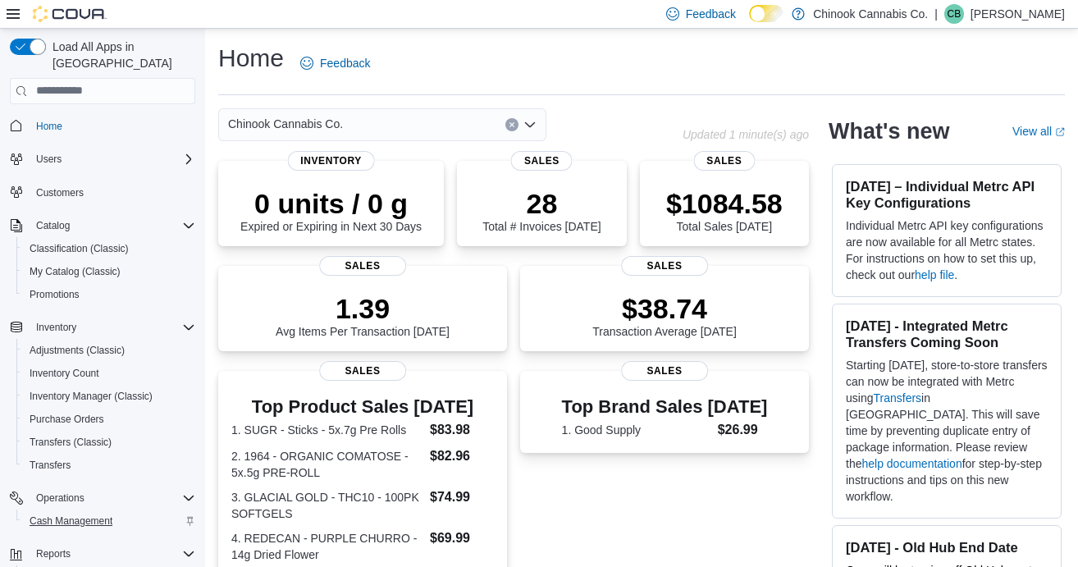
scroll to position [122, 0]
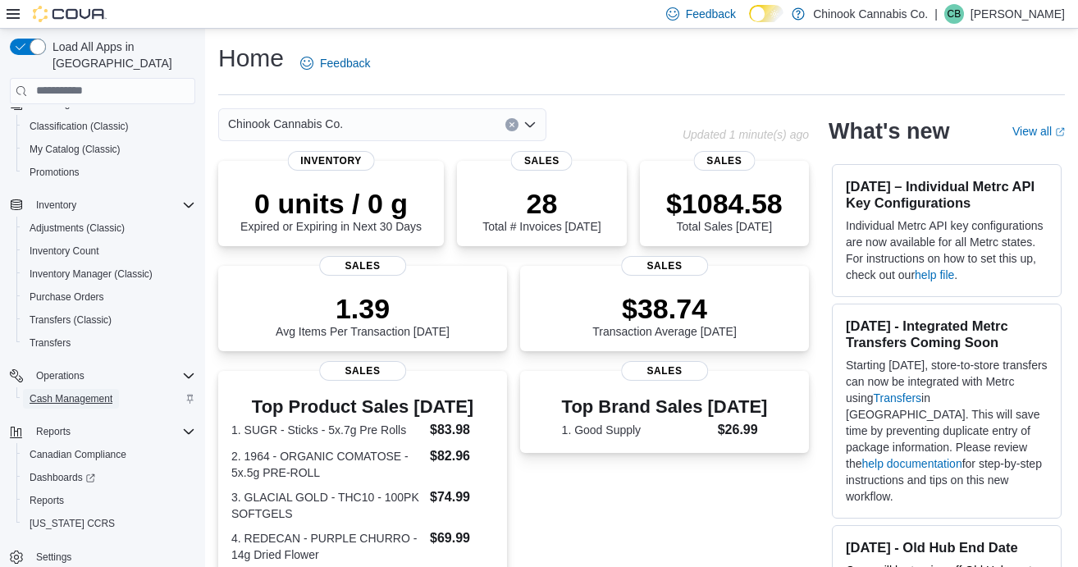
click at [96, 392] on span "Cash Management" at bounding box center [71, 398] width 83 height 13
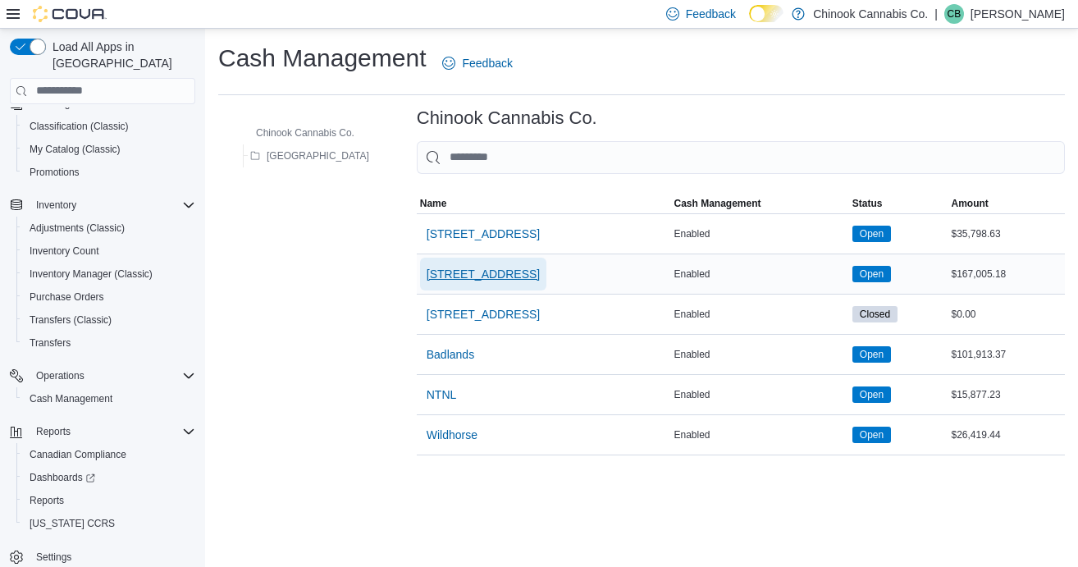
click at [457, 277] on span "[STREET_ADDRESS]" at bounding box center [483, 274] width 113 height 16
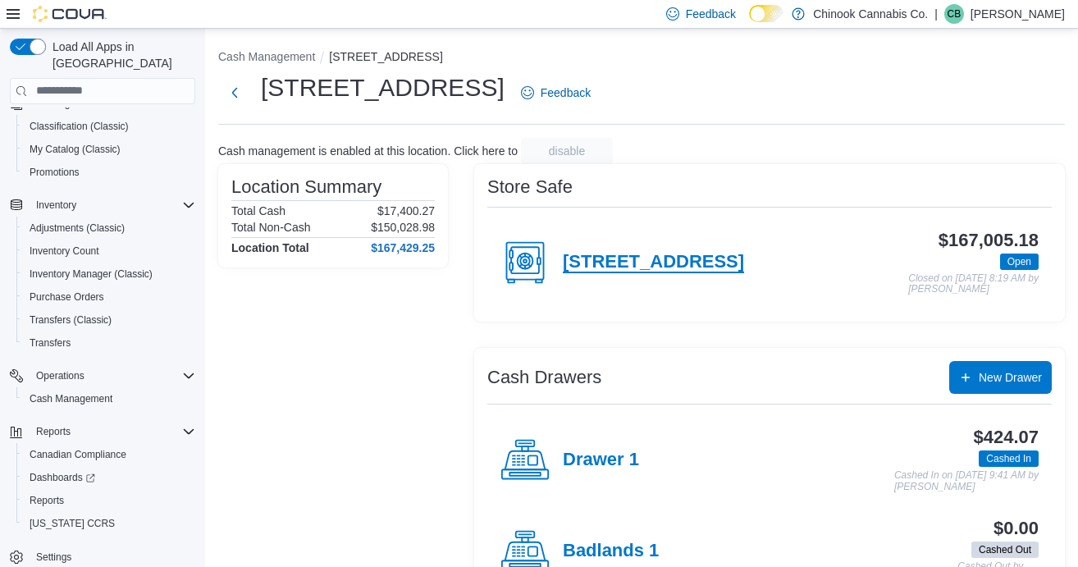
click at [629, 259] on h4 "[STREET_ADDRESS]" at bounding box center [653, 262] width 181 height 21
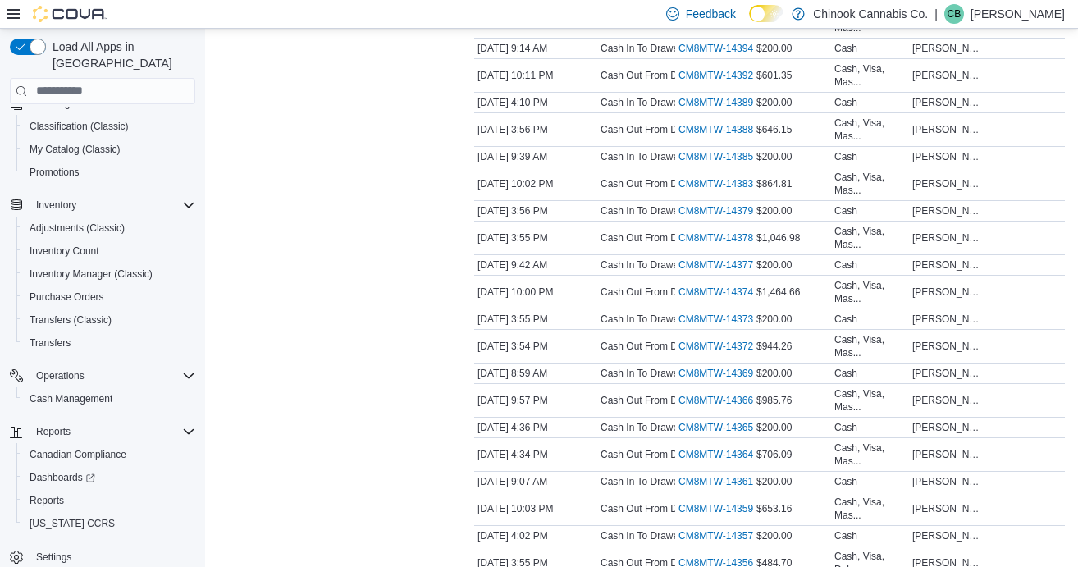
scroll to position [2626, 0]
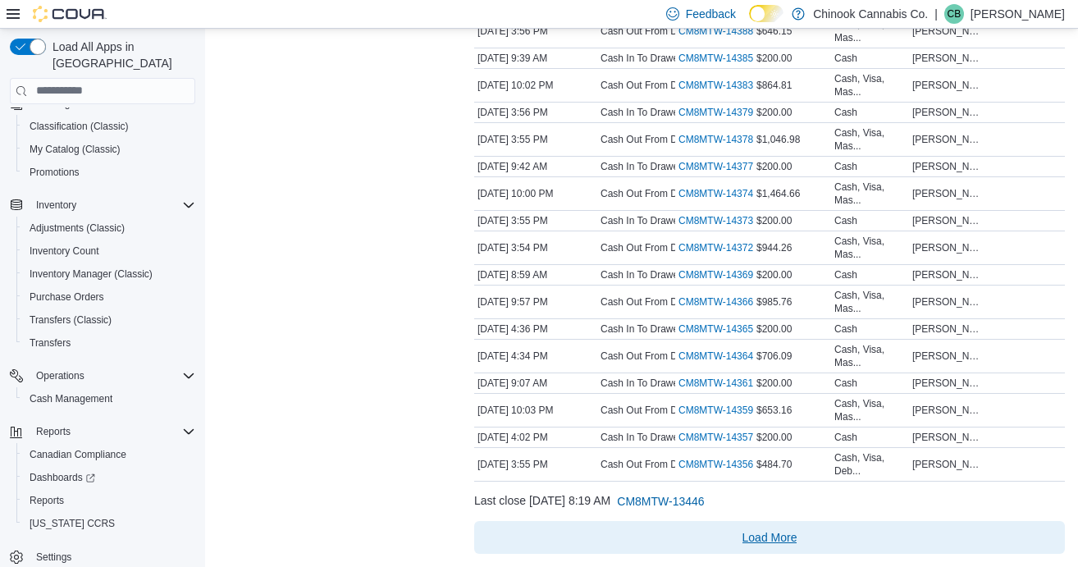
click at [766, 538] on span "Load More" at bounding box center [770, 537] width 55 height 16
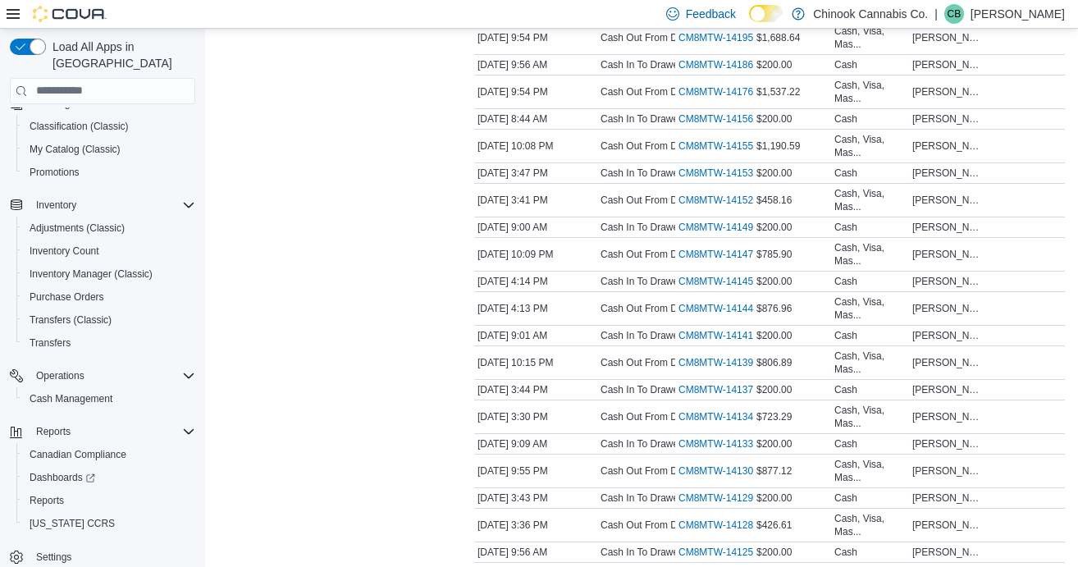
scroll to position [3988, 0]
